Goal: Task Accomplishment & Management: Manage account settings

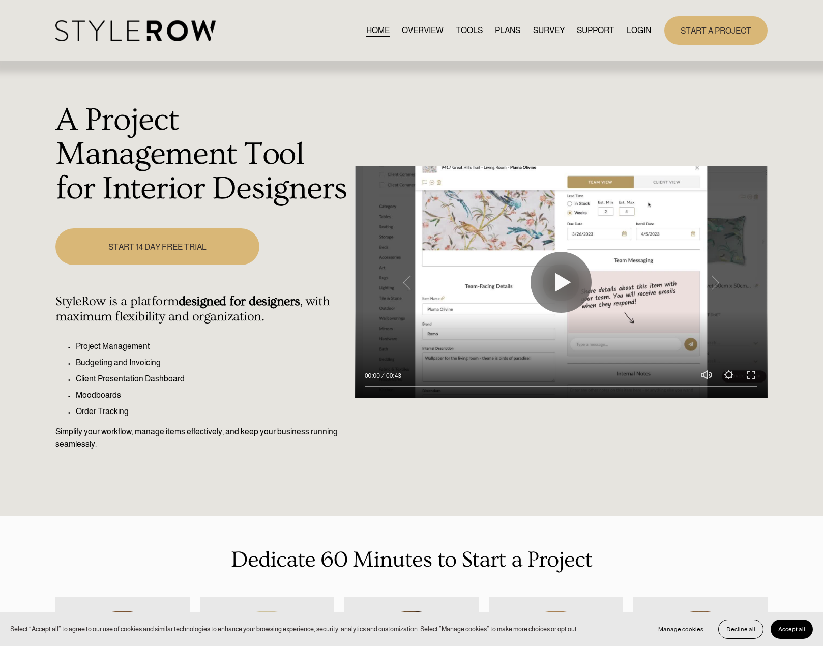
click at [645, 22] on div "HOME OVERVIEW TOOLS PLANS SURVEY SUPPORT QUESTIONS" at bounding box center [353, 30] width 596 height 21
click at [639, 32] on link "LOGIN" at bounding box center [639, 30] width 24 height 14
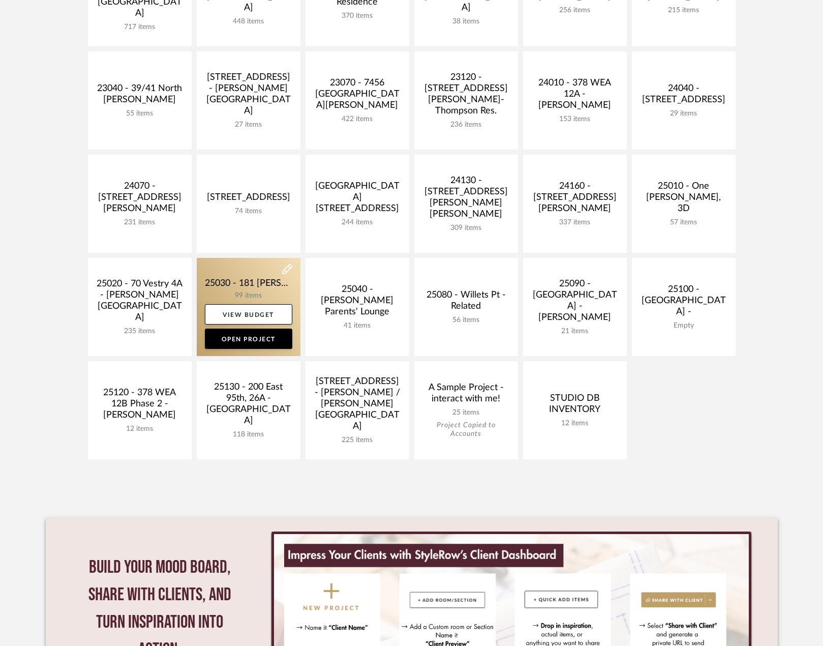
scroll to position [305, 0]
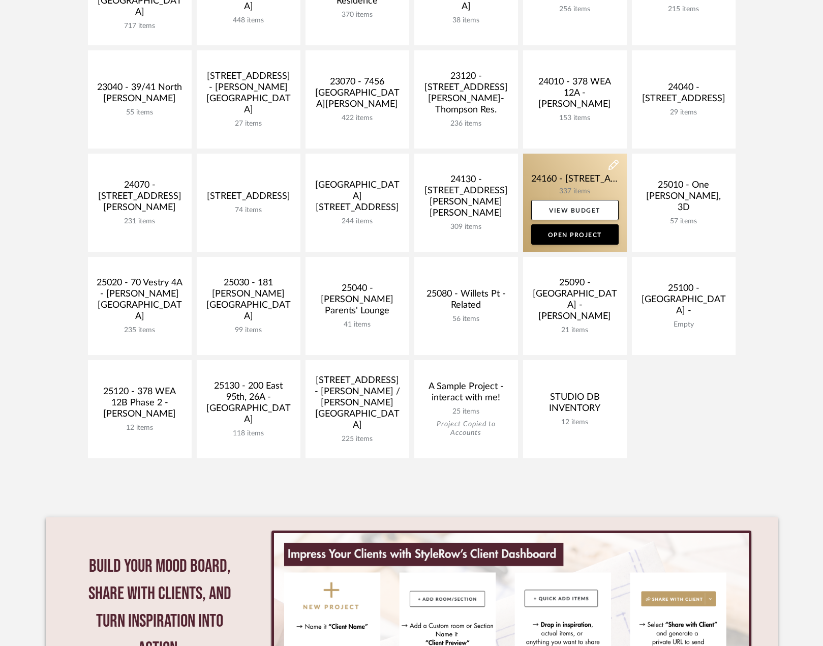
click at [564, 165] on link at bounding box center [575, 203] width 104 height 98
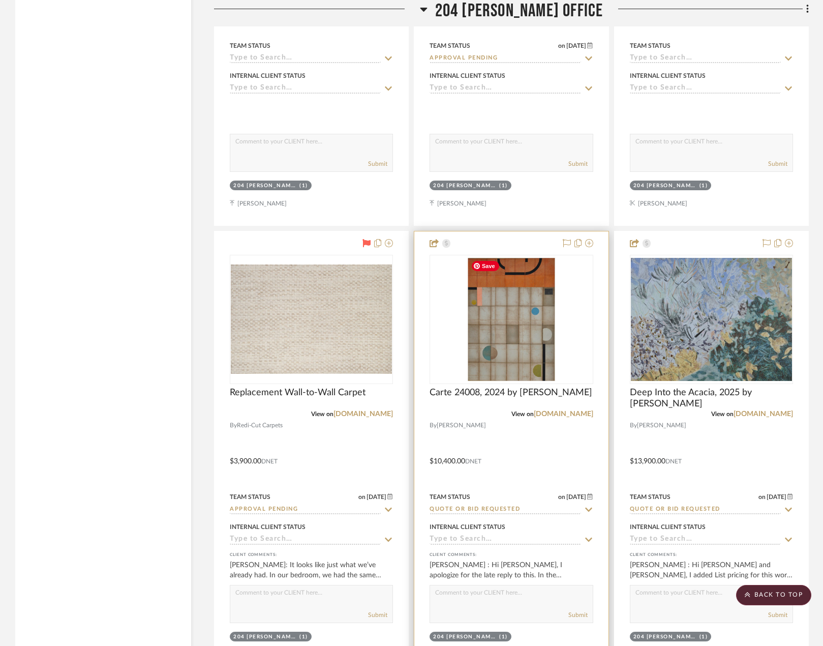
scroll to position [5748, 0]
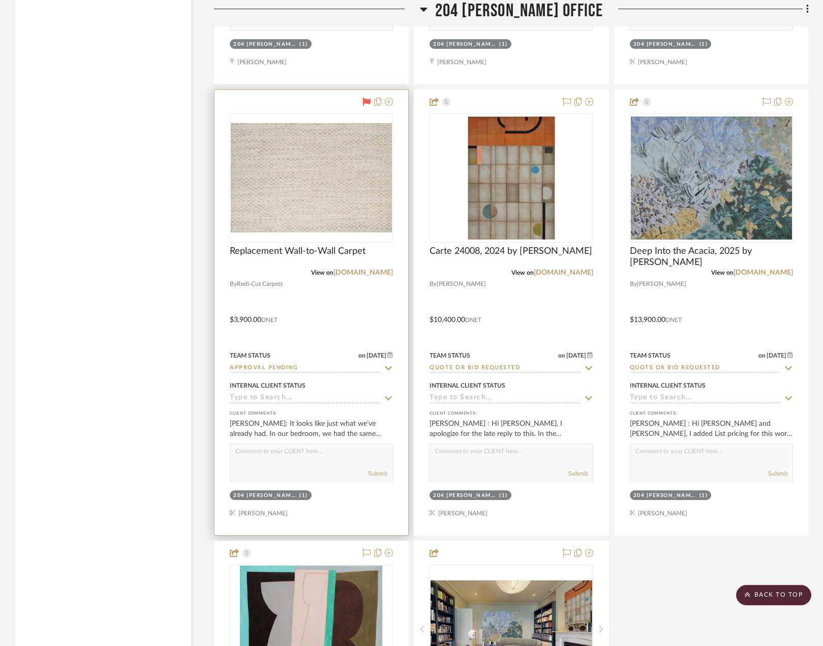
click at [336, 316] on div at bounding box center [312, 312] width 194 height 445
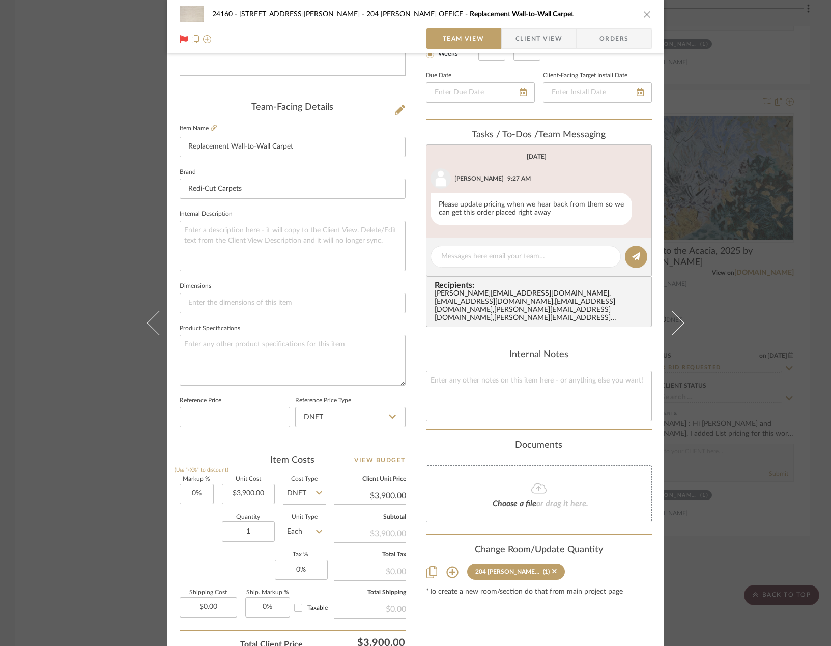
scroll to position [301, 0]
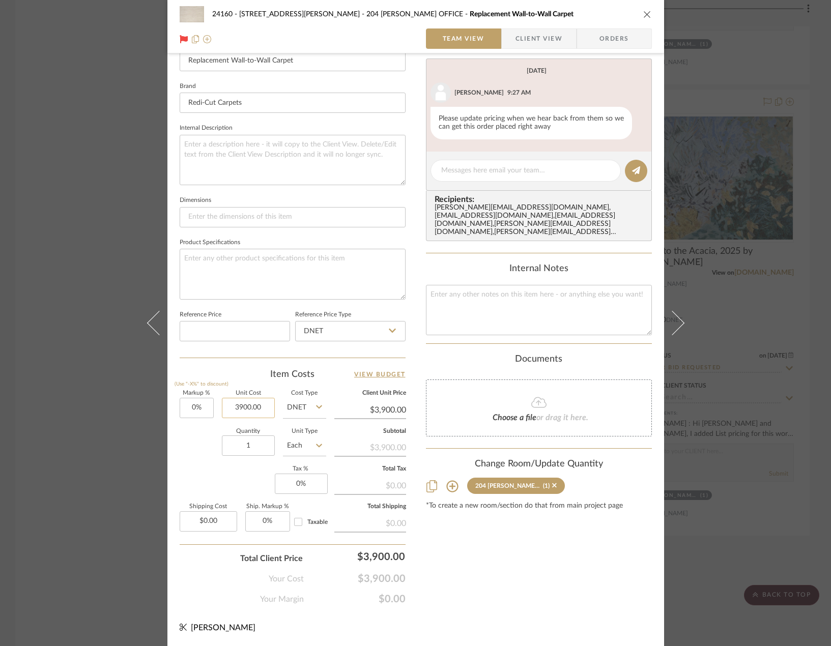
click at [242, 410] on input "3900.00" at bounding box center [248, 408] width 53 height 20
type input "$4,735.00"
click at [535, 596] on div "Content here copies to Client View - confirm visibility there. Show in Client D…" at bounding box center [539, 186] width 226 height 837
type input "$4,735.00"
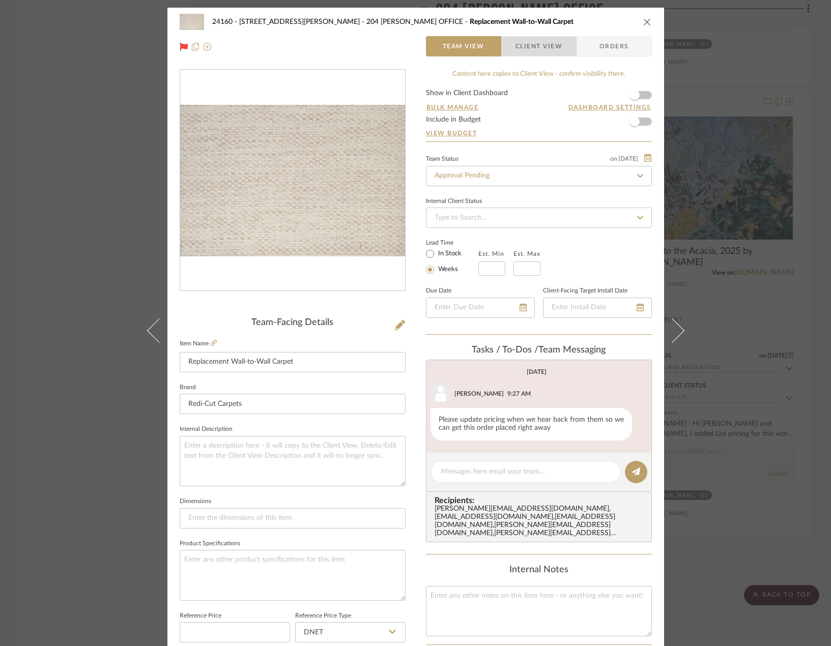
click at [516, 50] on span "Client View" at bounding box center [538, 46] width 47 height 20
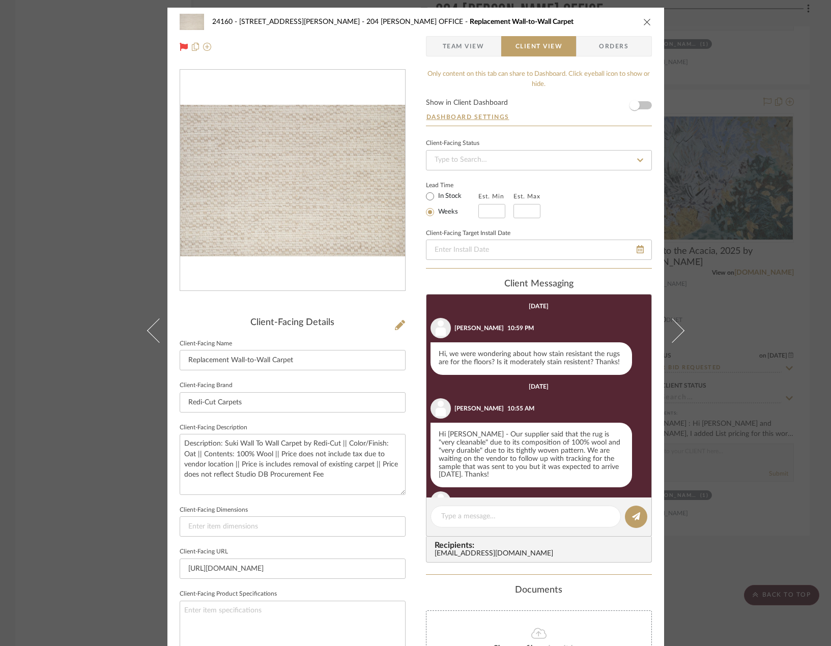
scroll to position [237, 0]
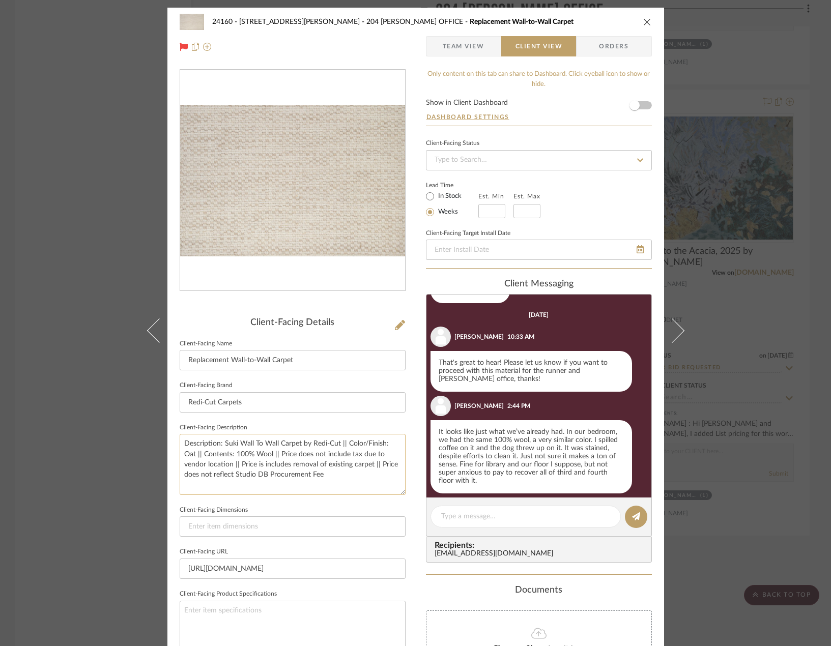
click at [277, 457] on textarea "Description: Suki Wall To Wall Carpet by Redi-Cut || Color/Finish: Oat || Conte…" at bounding box center [293, 464] width 226 height 61
click at [274, 466] on textarea "Description: Suki Wall To Wall Carpet by Redi-Cut || Color/Finish: Oat || Conte…" at bounding box center [293, 464] width 226 height 61
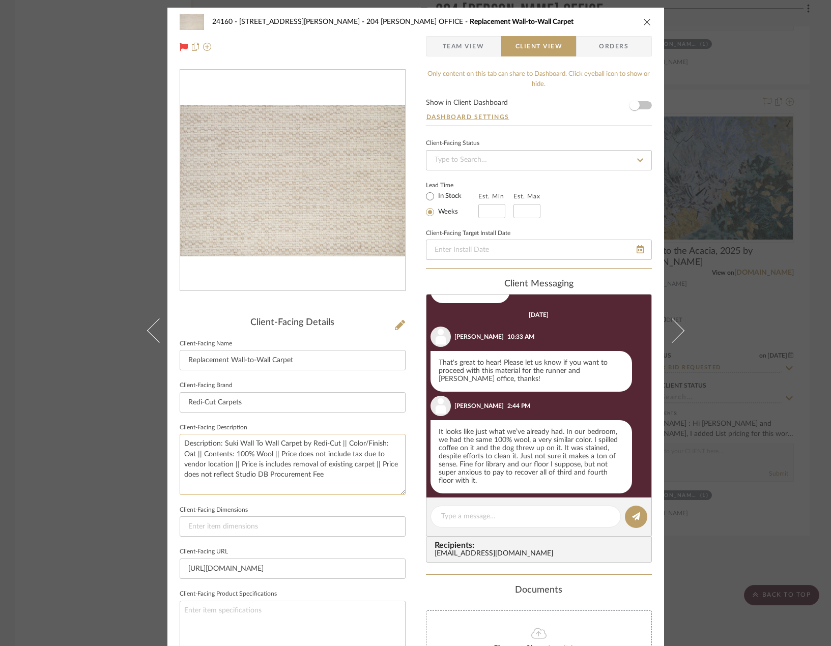
click at [274, 466] on textarea "Description: Suki Wall To Wall Carpet by Redi-Cut || Color/Finish: Oat || Conte…" at bounding box center [293, 464] width 226 height 61
click at [289, 473] on textarea "Description: Suki Wall To Wall Carpet by Redi-Cut || Color/Finish: Oat || Conte…" at bounding box center [293, 464] width 226 height 61
click at [304, 445] on textarea "Description: Suki Wall To Wall Carpet by Redi-Cut || Color/Finish: Oat || Conte…" at bounding box center [293, 464] width 226 height 61
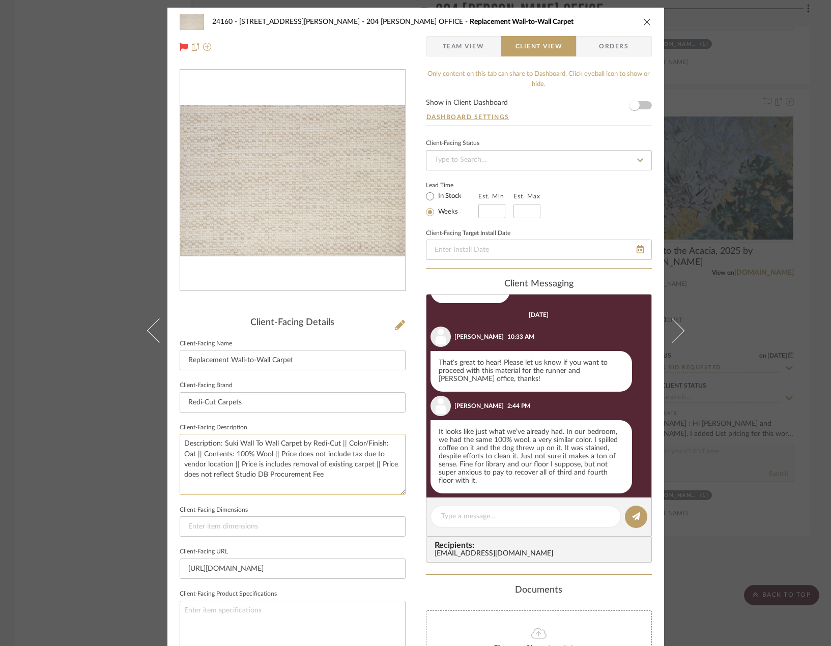
click at [304, 445] on textarea "Description: Suki Wall To Wall Carpet by Redi-Cut || Color/Finish: Oat || Conte…" at bounding box center [293, 464] width 226 height 61
click at [308, 470] on textarea "Description: Suki Wall To Wall Carpet by Redi-Cut || Color/Finish: Oat || Conte…" at bounding box center [293, 464] width 226 height 61
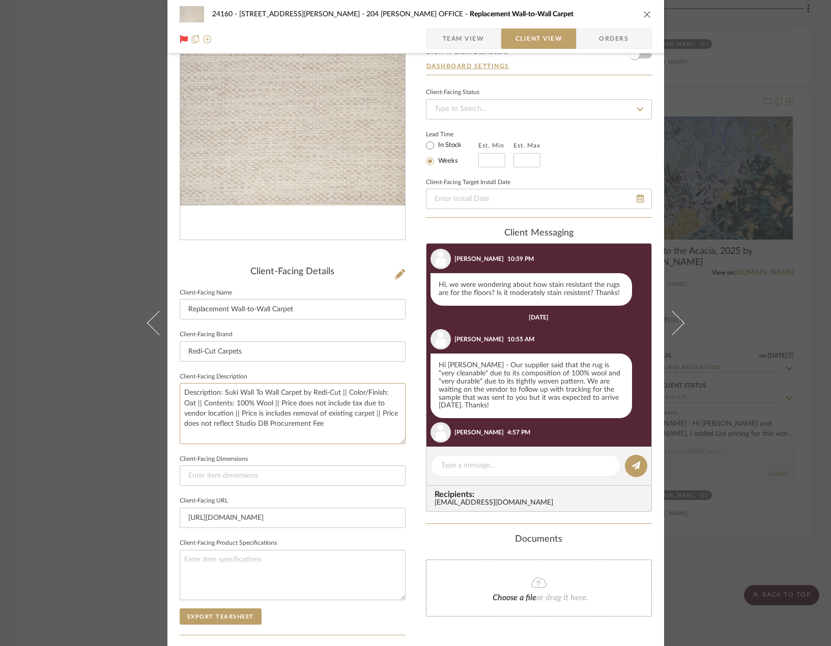
scroll to position [0, 0]
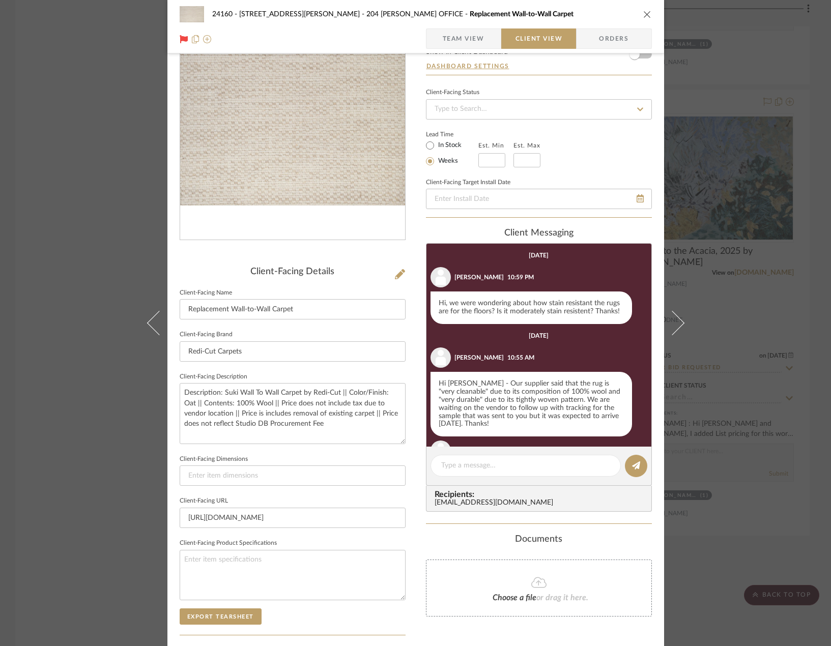
click at [466, 40] on span "Team View" at bounding box center [464, 38] width 42 height 20
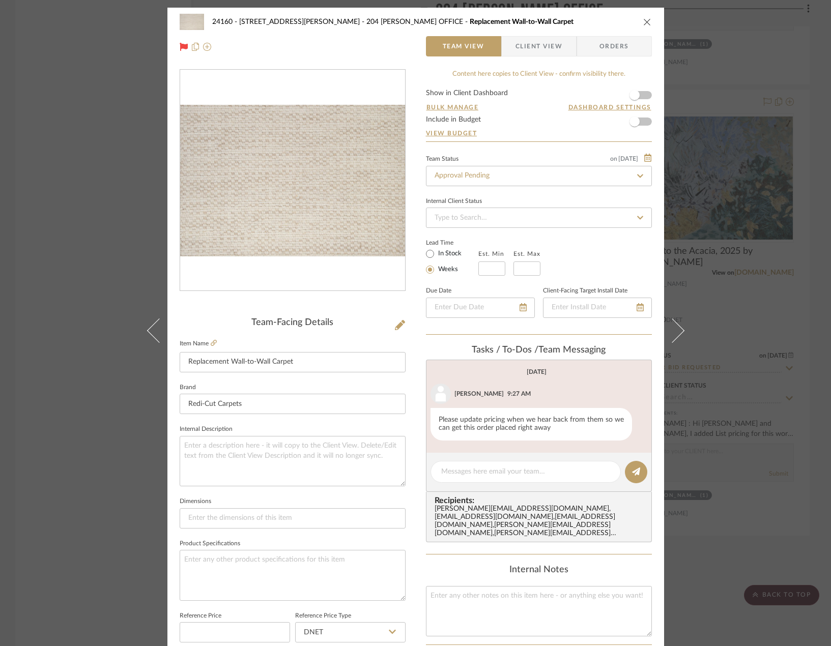
click at [527, 55] on span "Client View" at bounding box center [538, 46] width 47 height 20
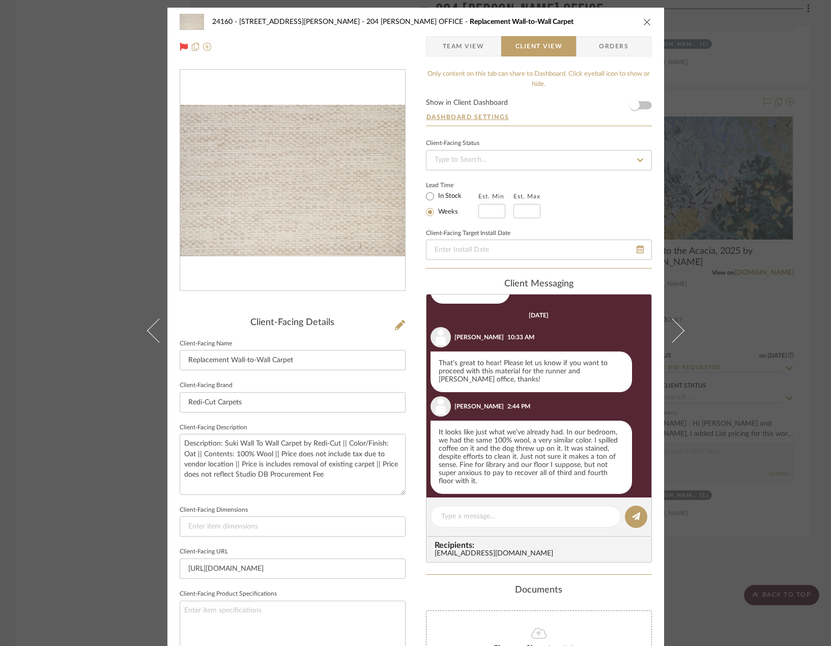
scroll to position [237, 0]
click at [392, 445] on textarea "Description: Suki Wall To Wall Carpet by Redi-Cut || Color/Finish: Oat || Conte…" at bounding box center [293, 464] width 226 height 61
drag, startPoint x: 385, startPoint y: 444, endPoint x: 397, endPoint y: 446, distance: 12.8
click at [397, 446] on textarea "Description: Suki Wall To Wall Carpet by Redi-Cut || Color/Finish: Oat || Conte…" at bounding box center [293, 464] width 226 height 61
type textarea "Description: Suki Wall To Wall Carpet by Redi-Cut || Color/Finish: Wheat || Con…"
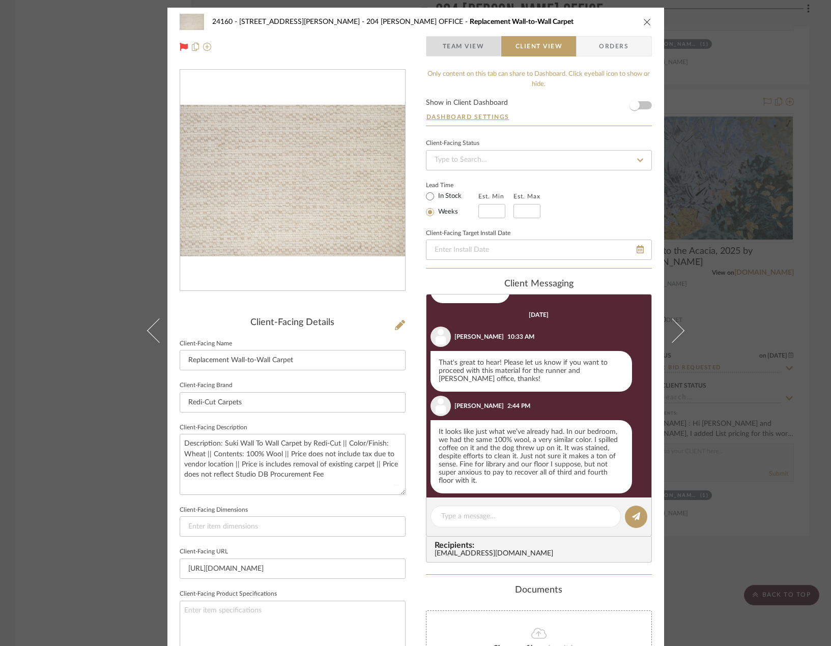
click at [466, 46] on span "Team View" at bounding box center [464, 46] width 42 height 20
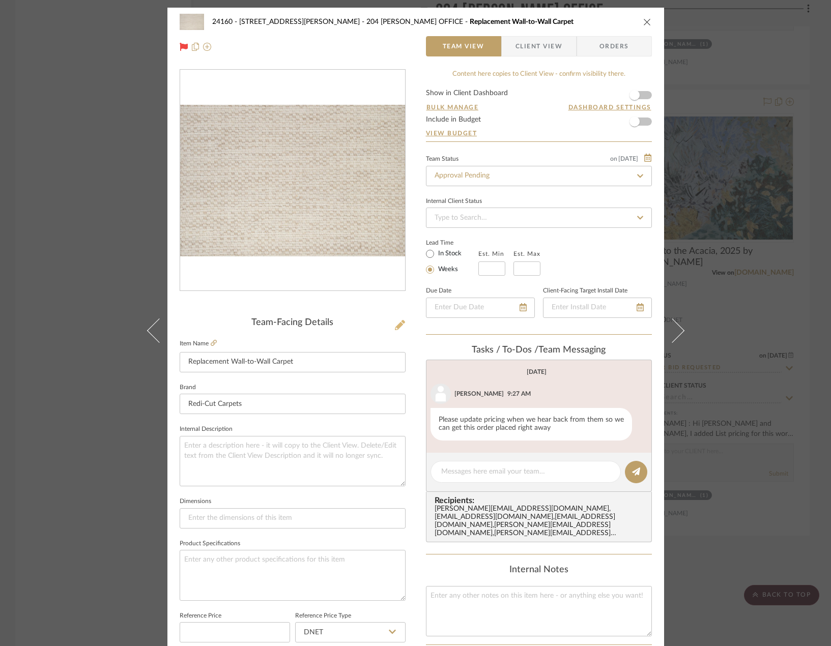
click at [390, 324] on div "Team-Facing Details" at bounding box center [293, 322] width 226 height 11
click at [395, 325] on icon at bounding box center [400, 325] width 10 height 10
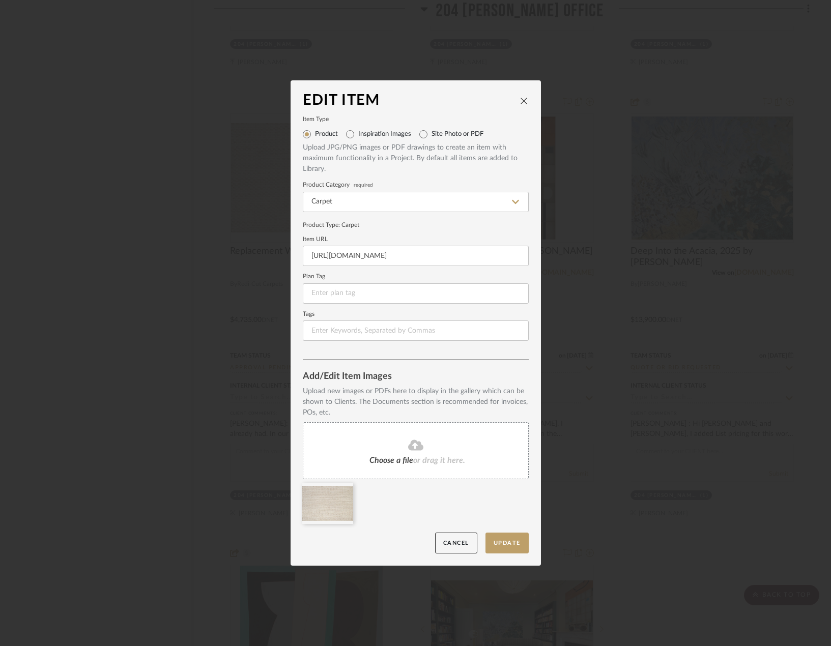
click at [418, 450] on icon at bounding box center [415, 445] width 15 height 12
click at [342, 492] on icon at bounding box center [345, 490] width 7 height 8
drag, startPoint x: 509, startPoint y: 528, endPoint x: 510, endPoint y: 535, distance: 7.2
click at [510, 528] on div at bounding box center [419, 506] width 233 height 46
click at [510, 541] on button "Update" at bounding box center [506, 543] width 43 height 21
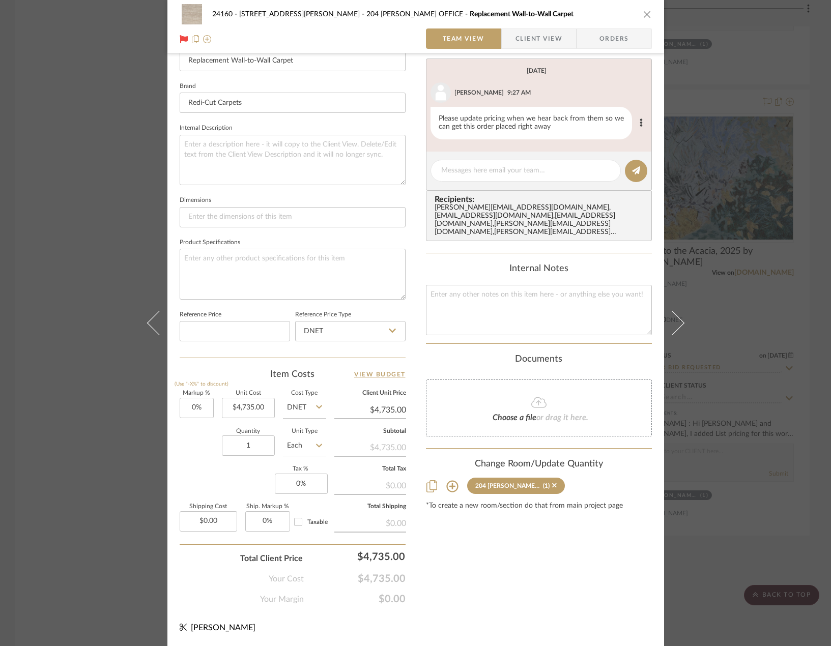
scroll to position [98, 0]
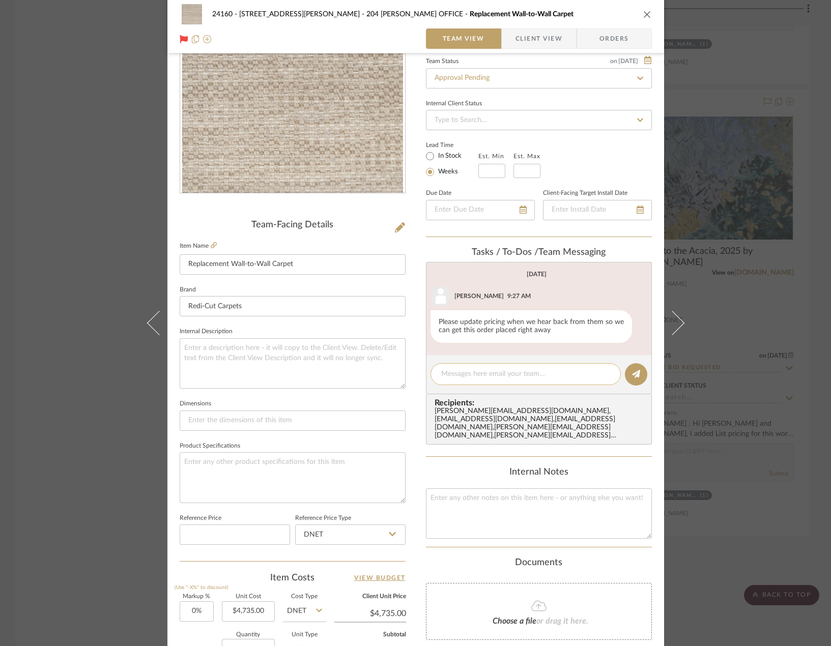
click at [513, 375] on textarea at bounding box center [525, 374] width 169 height 11
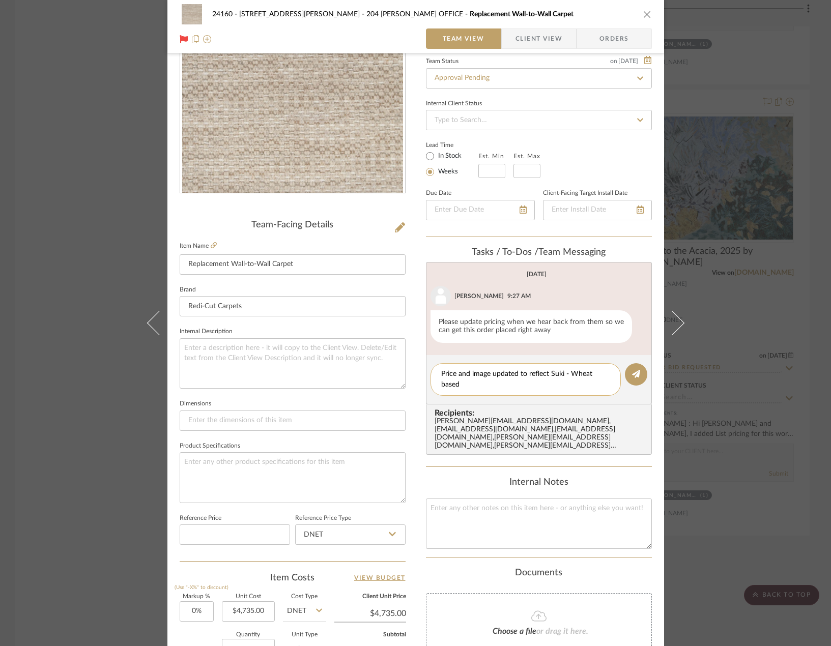
scroll to position [0, 0]
drag, startPoint x: 466, startPoint y: 385, endPoint x: 436, endPoint y: 384, distance: 30.0
click at [436, 385] on div "Price and image updated to reflect Suki - Wheat based on [PERSON_NAME]'s most r…" at bounding box center [525, 379] width 190 height 33
click at [516, 372] on textarea "Price and image updated to reflect Suki - Wheat and [PERSON_NAME]'s most recent…" at bounding box center [525, 379] width 169 height 21
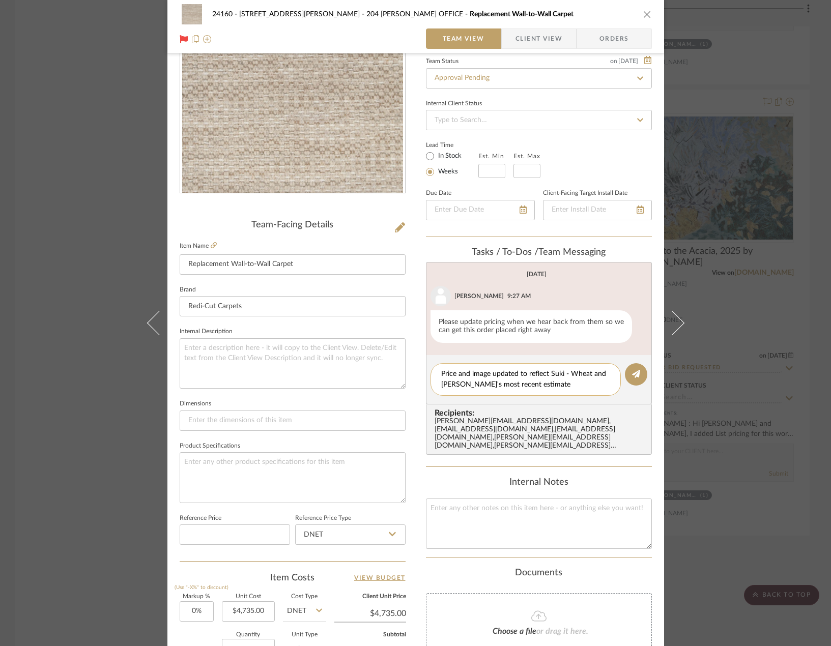
click at [516, 372] on textarea "Price and image updated to reflect Suki - Wheat and [PERSON_NAME]'s most recent…" at bounding box center [525, 379] width 169 height 21
click at [530, 388] on textarea "Price and image updated to reflect Suki - Wheat and [PERSON_NAME]'s most recent…" at bounding box center [525, 379] width 169 height 21
type textarea "Price and image updated to reflect Suki - Wheat and [PERSON_NAME]'s most recent…"
drag, startPoint x: 626, startPoint y: 381, endPoint x: 624, endPoint y: 389, distance: 7.3
click at [624, 389] on editor-of-message "Price and image updated to reflect Suki - Wheat and [PERSON_NAME]'s most recent…" at bounding box center [539, 379] width 226 height 49
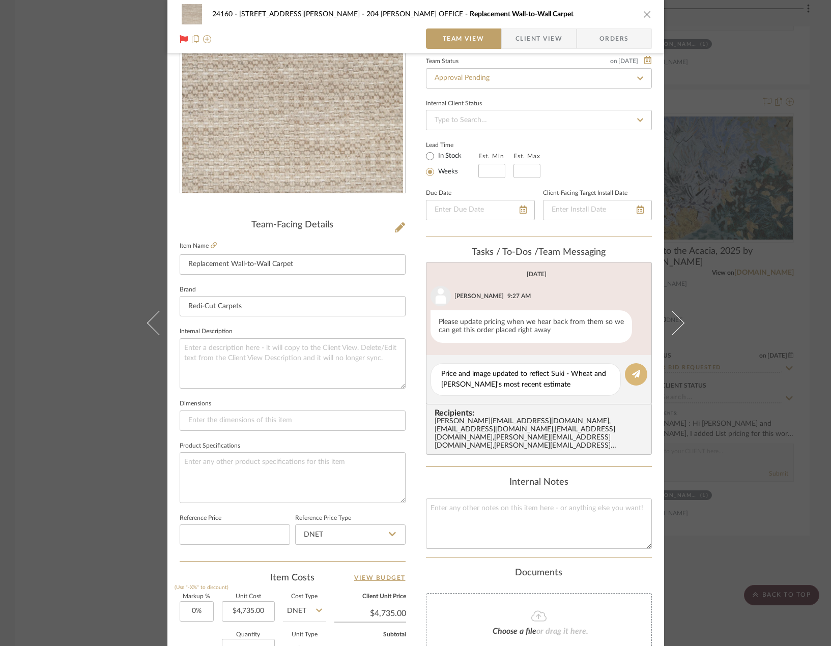
click at [628, 379] on button at bounding box center [636, 374] width 22 height 22
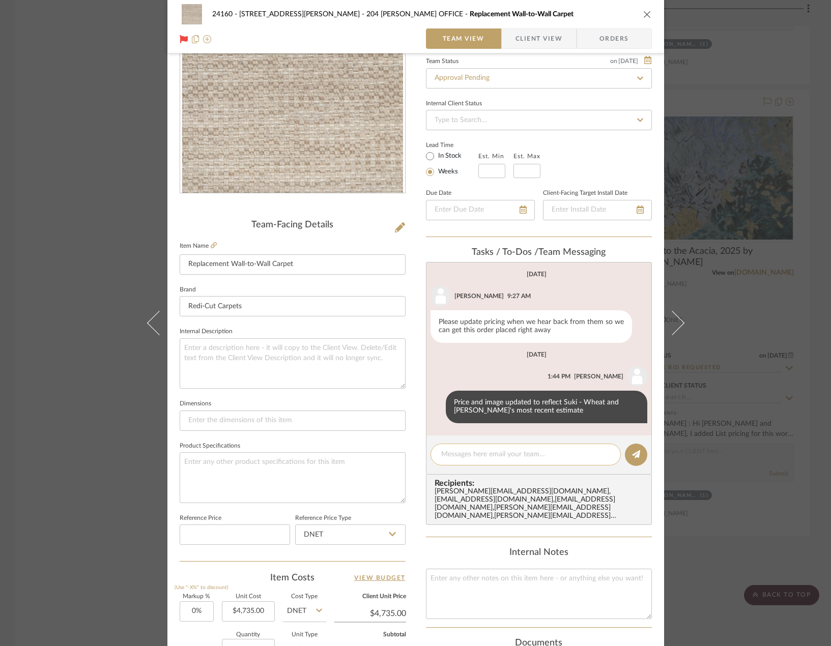
click at [536, 454] on textarea at bounding box center [525, 454] width 169 height 11
click at [739, 332] on div "24160 - [STREET_ADDRESS] - [PERSON_NAME] 204 [PERSON_NAME] OFFICE Replacement W…" at bounding box center [415, 323] width 831 height 646
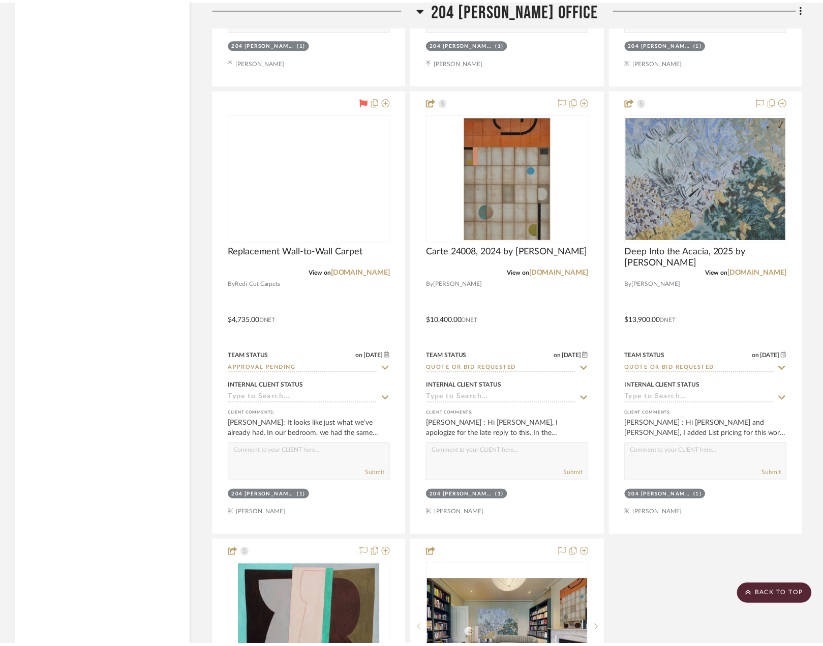
scroll to position [5748, 0]
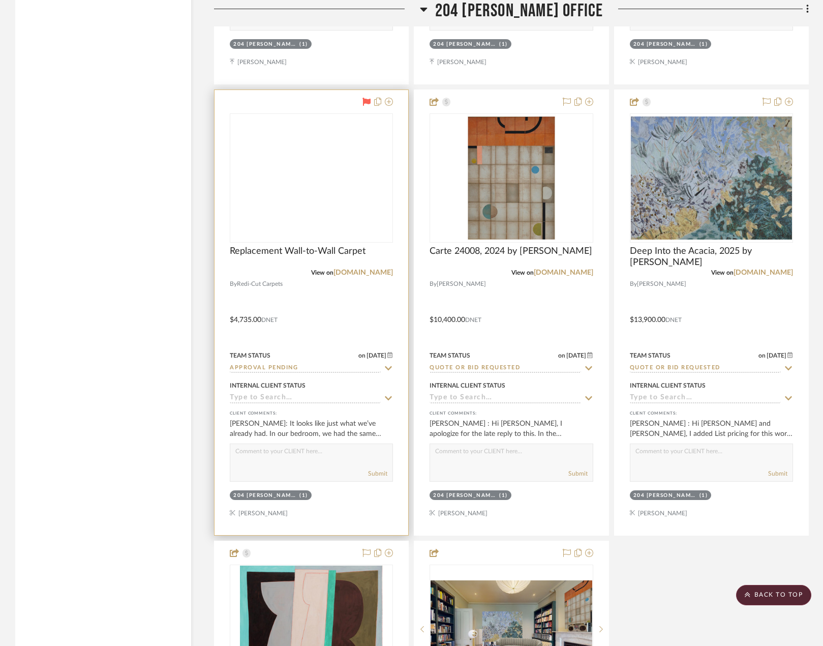
click at [356, 304] on div at bounding box center [312, 312] width 194 height 445
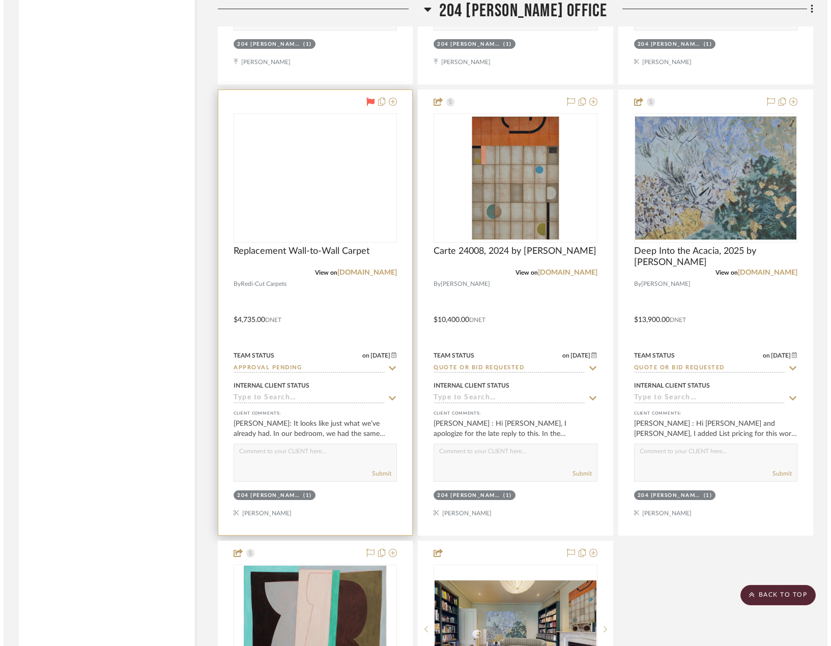
scroll to position [0, 0]
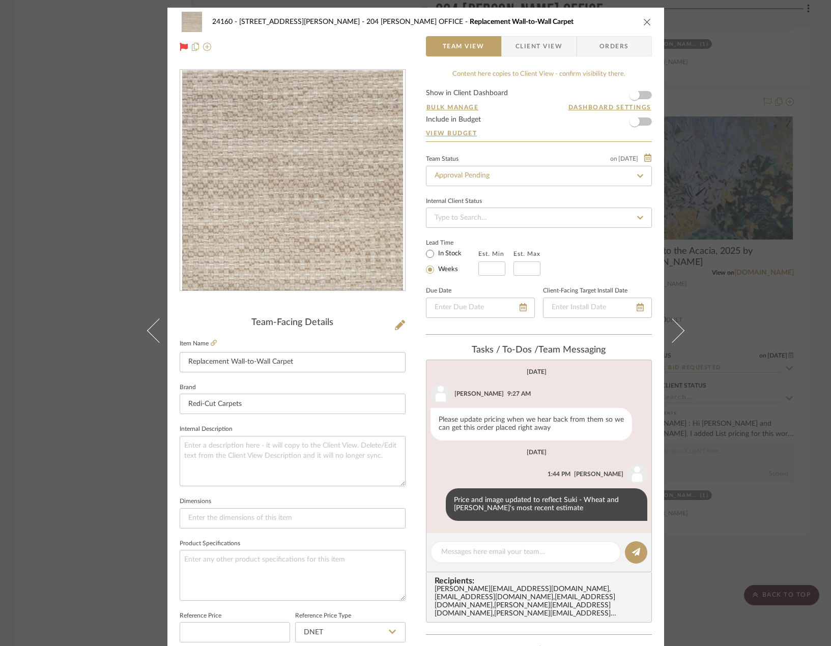
click at [713, 302] on div "24160 - [STREET_ADDRESS] - [PERSON_NAME] 204 [PERSON_NAME] OFFICE Replacement W…" at bounding box center [415, 323] width 831 height 646
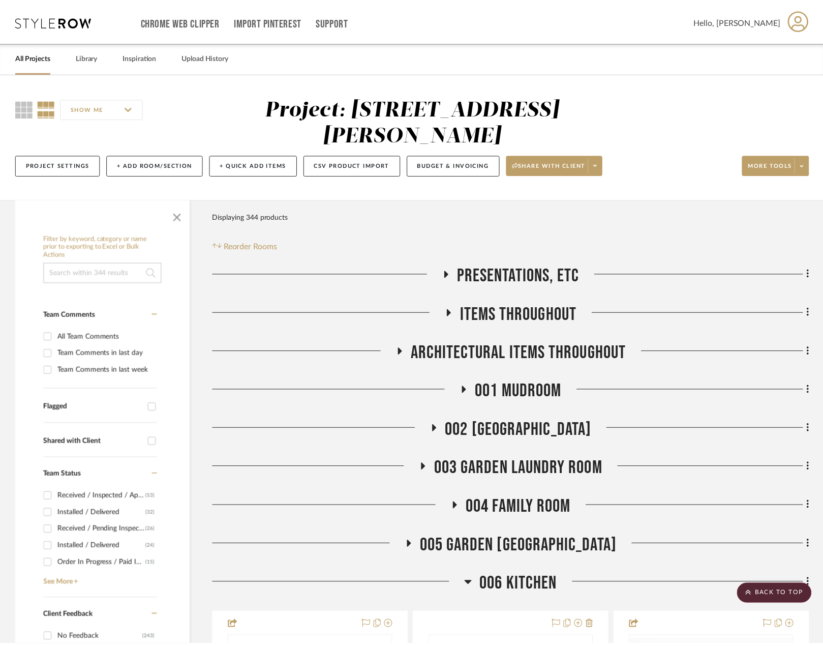
scroll to position [5748, 0]
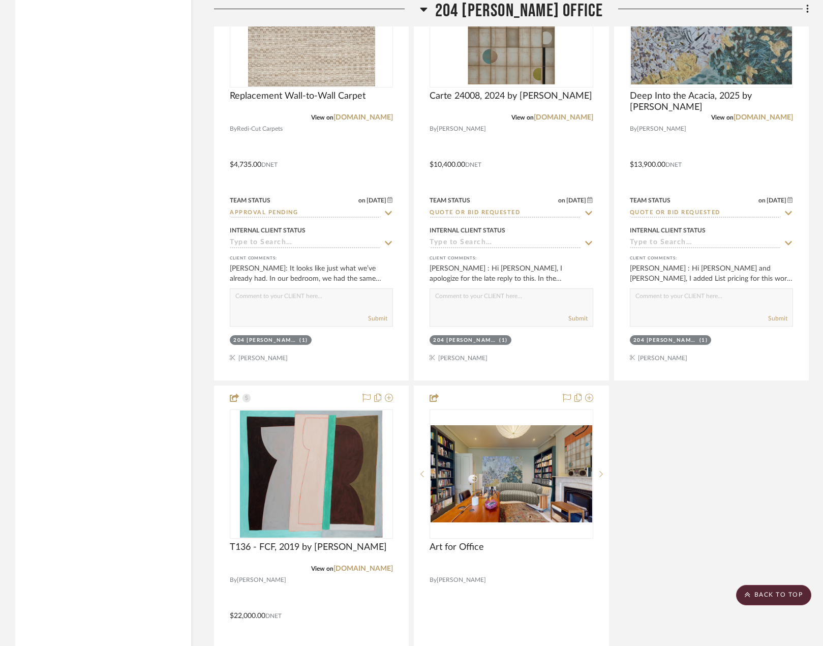
scroll to position [5696, 0]
